Goal: Check status: Check status

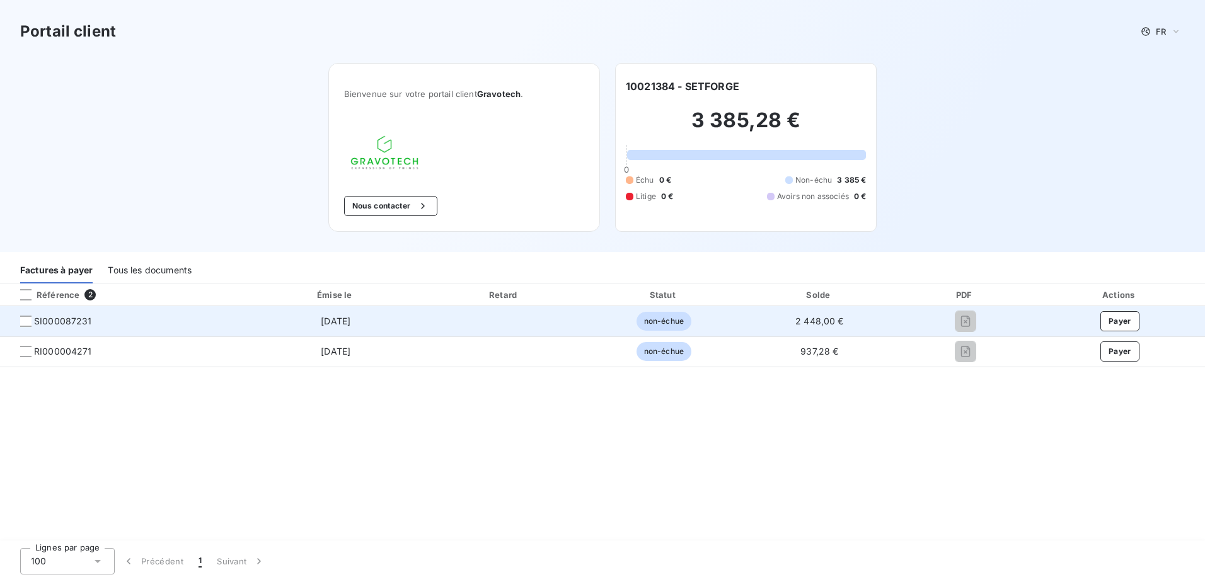
click at [54, 325] on span "SI000087231" at bounding box center [63, 321] width 58 height 13
click at [25, 321] on div at bounding box center [25, 321] width 11 height 11
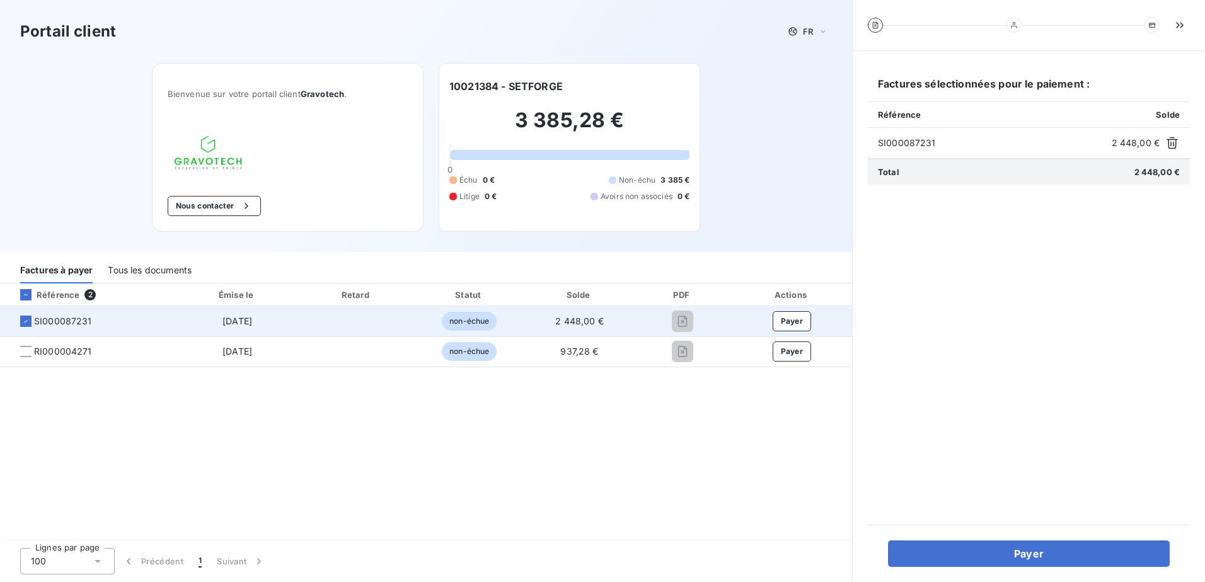
click at [76, 323] on span "SI000087231" at bounding box center [63, 321] width 58 height 13
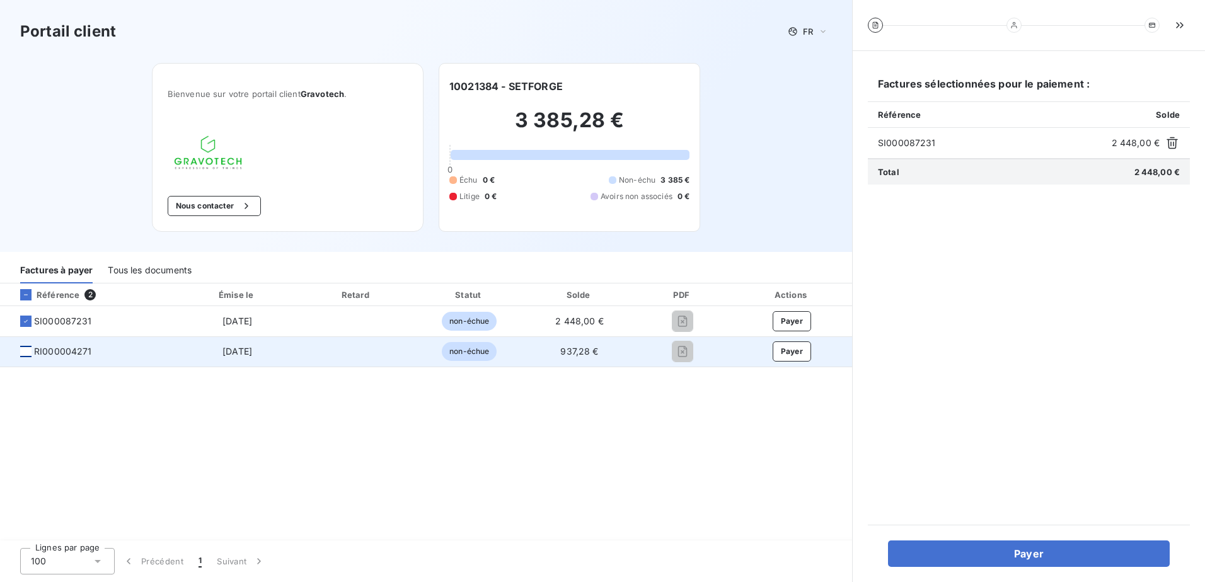
click at [25, 349] on div at bounding box center [25, 351] width 11 height 11
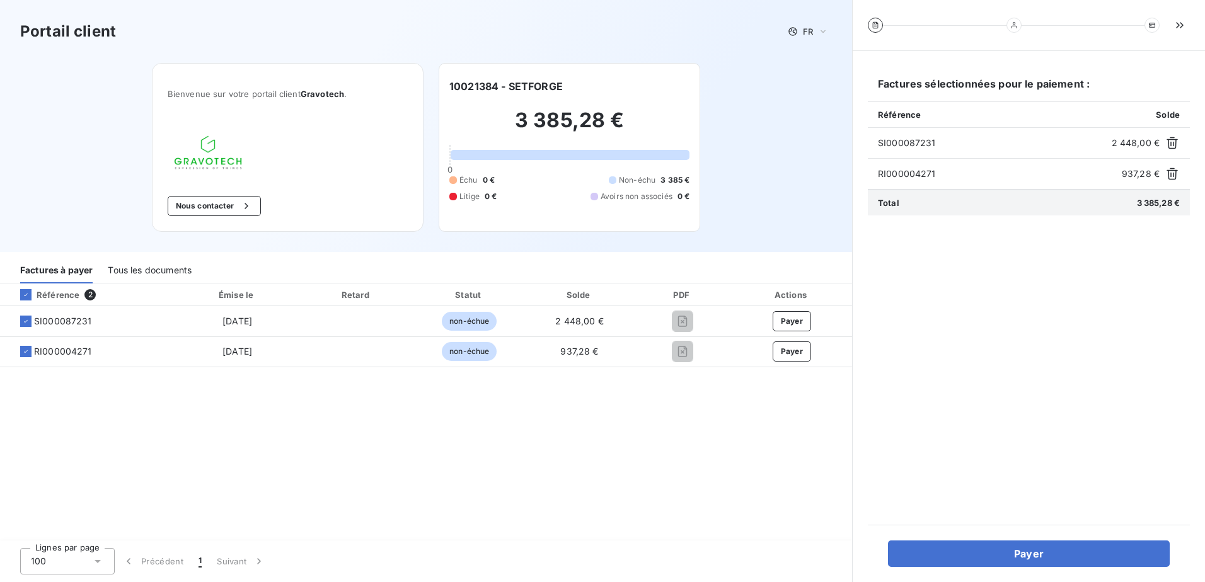
click at [135, 277] on div "Tous les documents" at bounding box center [150, 270] width 84 height 26
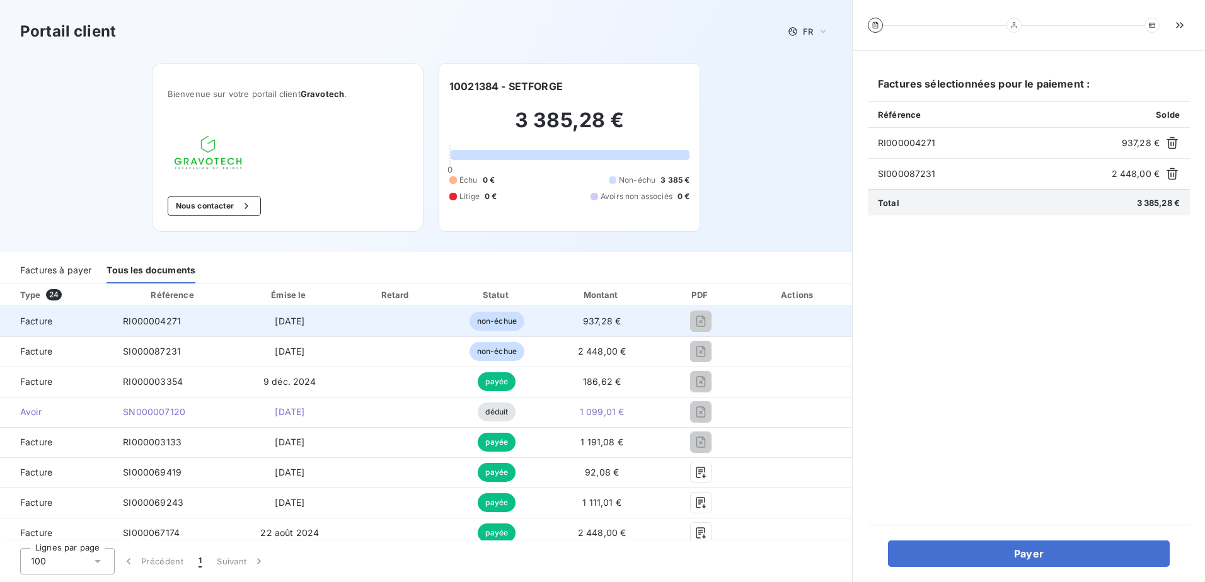
click at [567, 315] on td "937,28 €" at bounding box center [601, 321] width 111 height 30
click at [492, 323] on span "non-échue" at bounding box center [496, 321] width 55 height 19
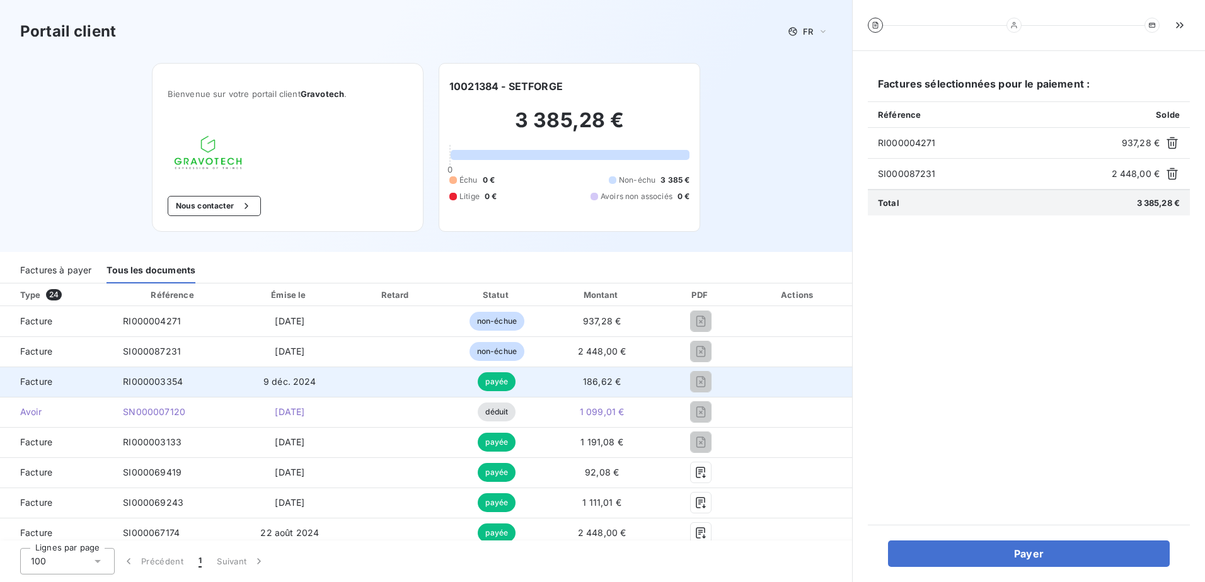
click at [317, 389] on td "9 déc. 2024" at bounding box center [289, 382] width 111 height 30
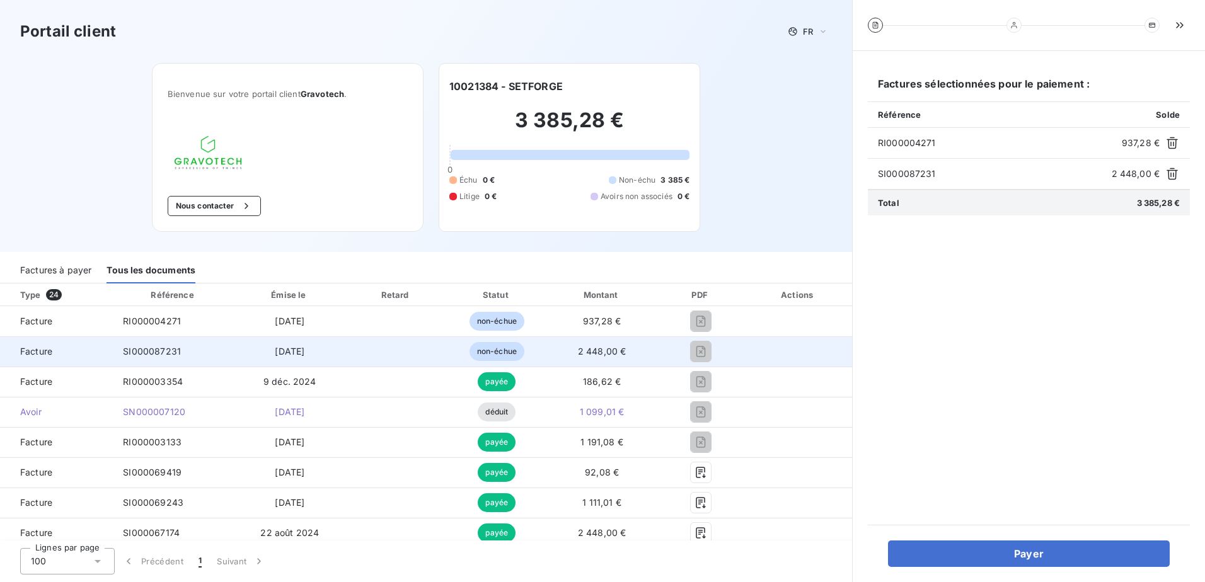
click at [323, 356] on td "[DATE]" at bounding box center [289, 351] width 111 height 30
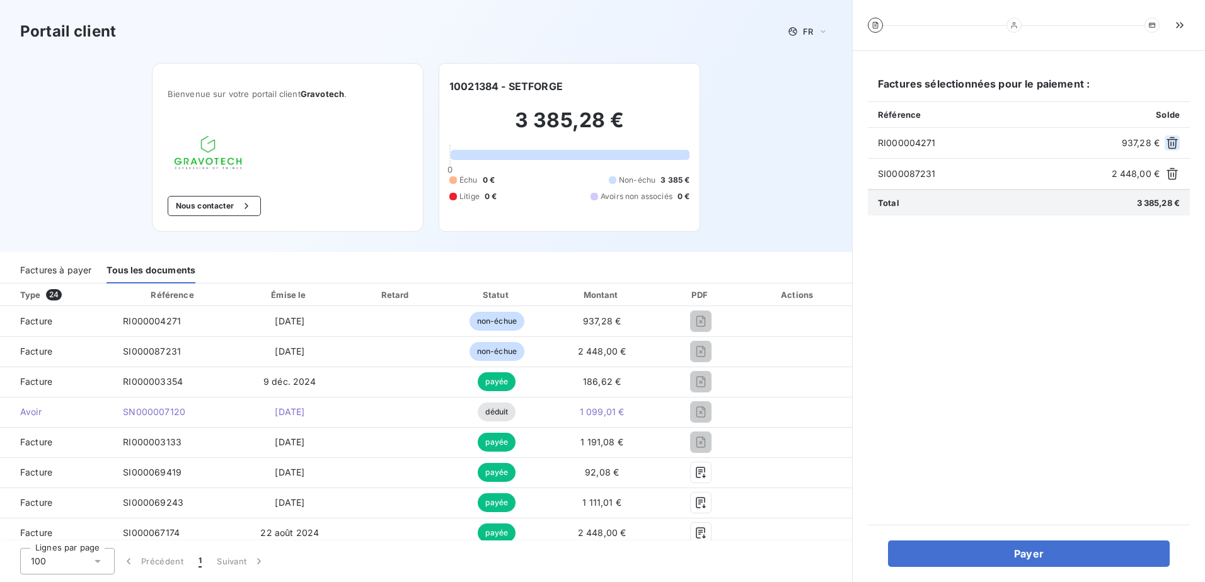
click at [1172, 142] on icon "button" at bounding box center [1172, 143] width 13 height 13
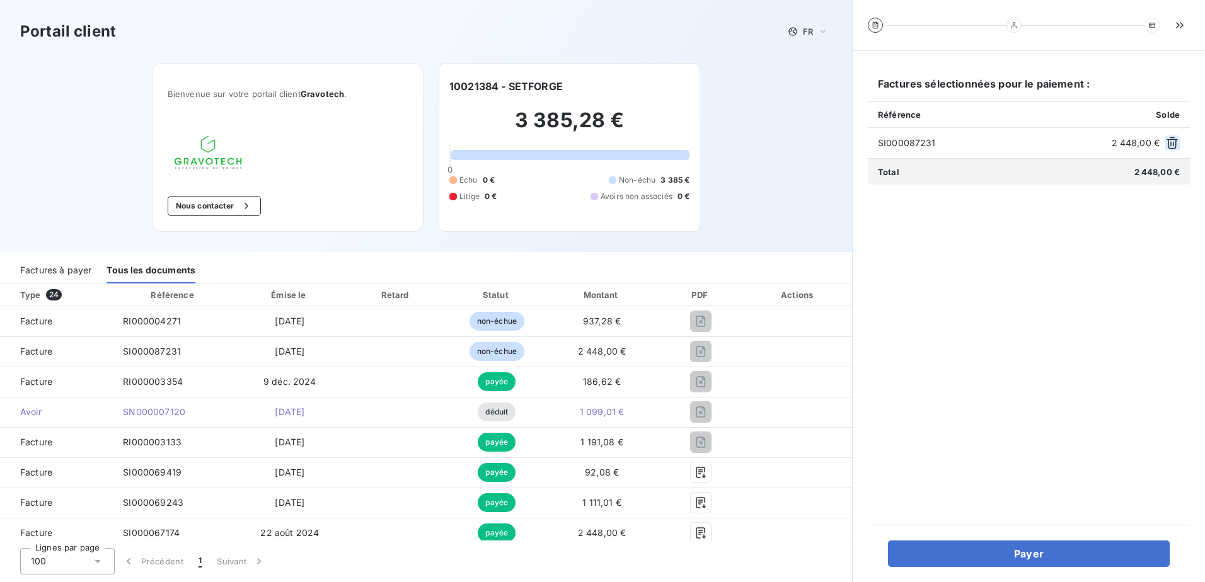
click at [1171, 147] on icon "button" at bounding box center [1172, 143] width 13 height 13
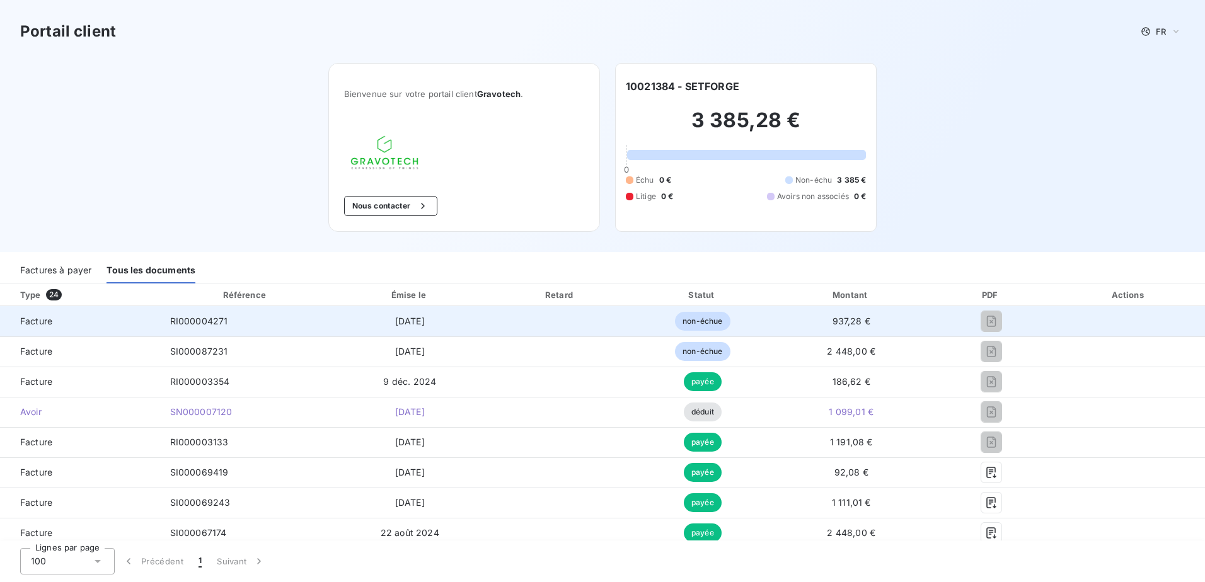
click at [210, 326] on div "RI000004271" at bounding box center [199, 321] width 58 height 13
click at [213, 321] on span "RI000004271" at bounding box center [199, 321] width 58 height 11
